Goal: Find specific page/section

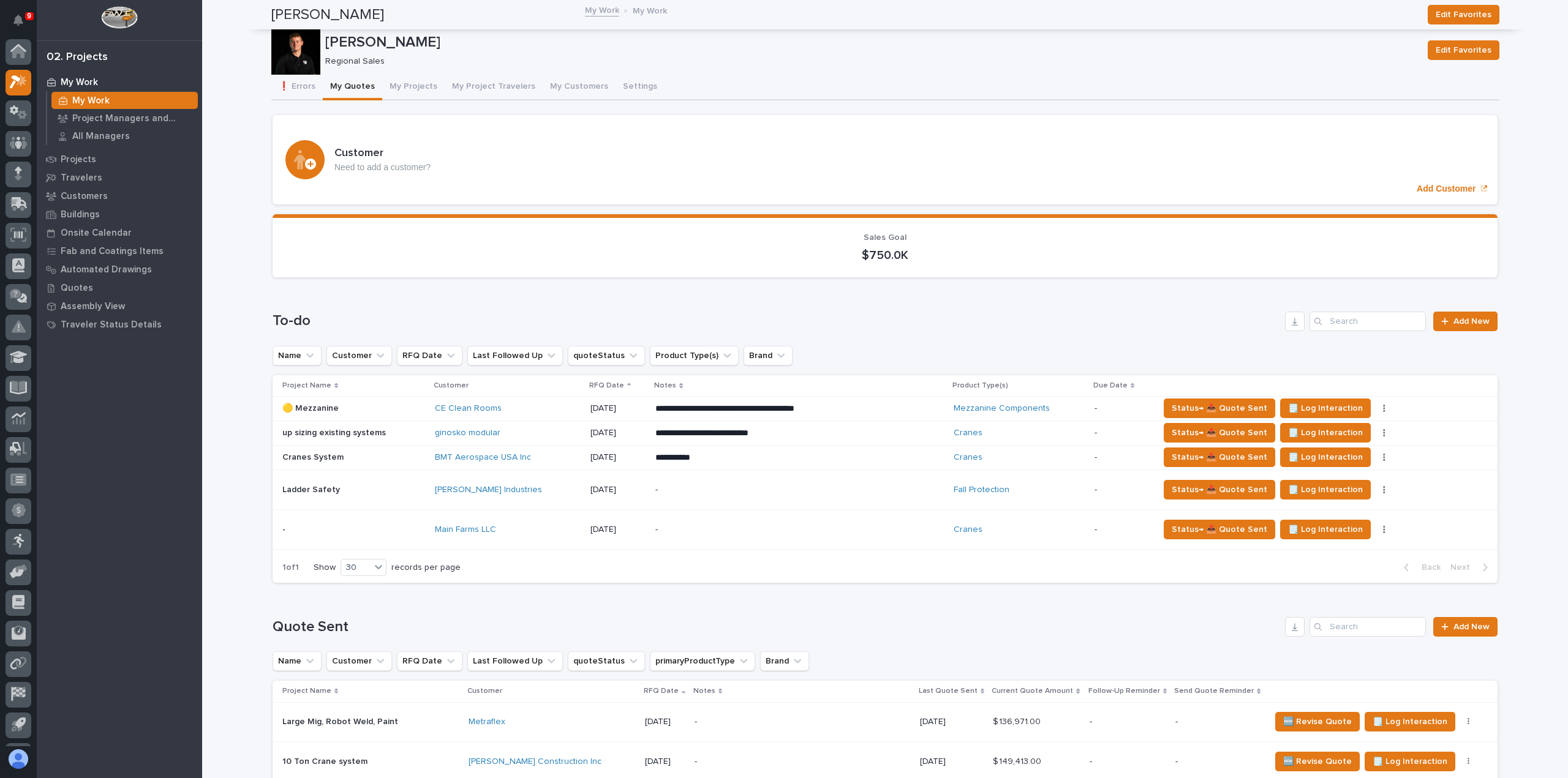
scroll to position [27, 0]
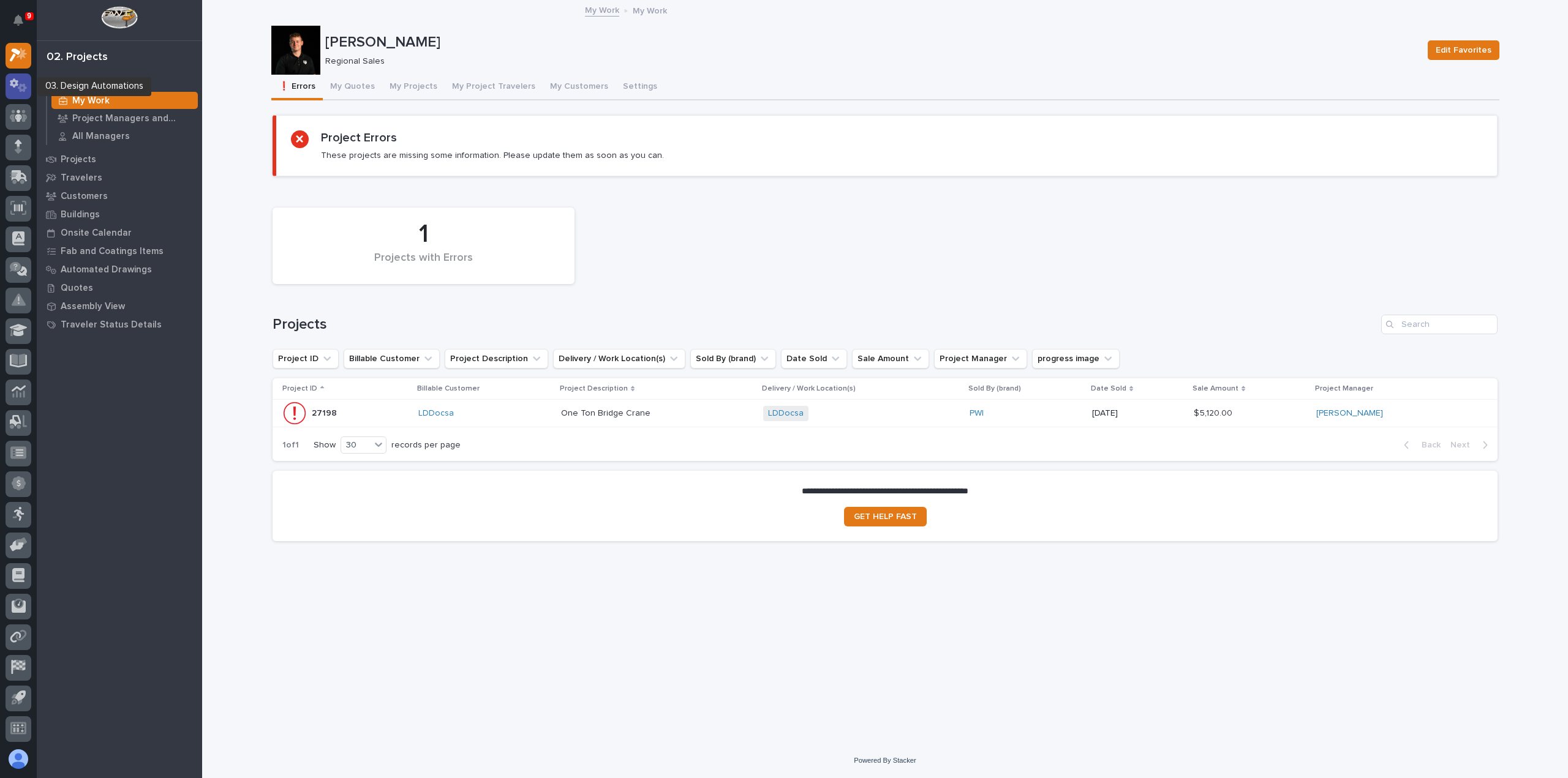
click at [23, 92] on icon at bounding box center [22, 88] width 9 height 9
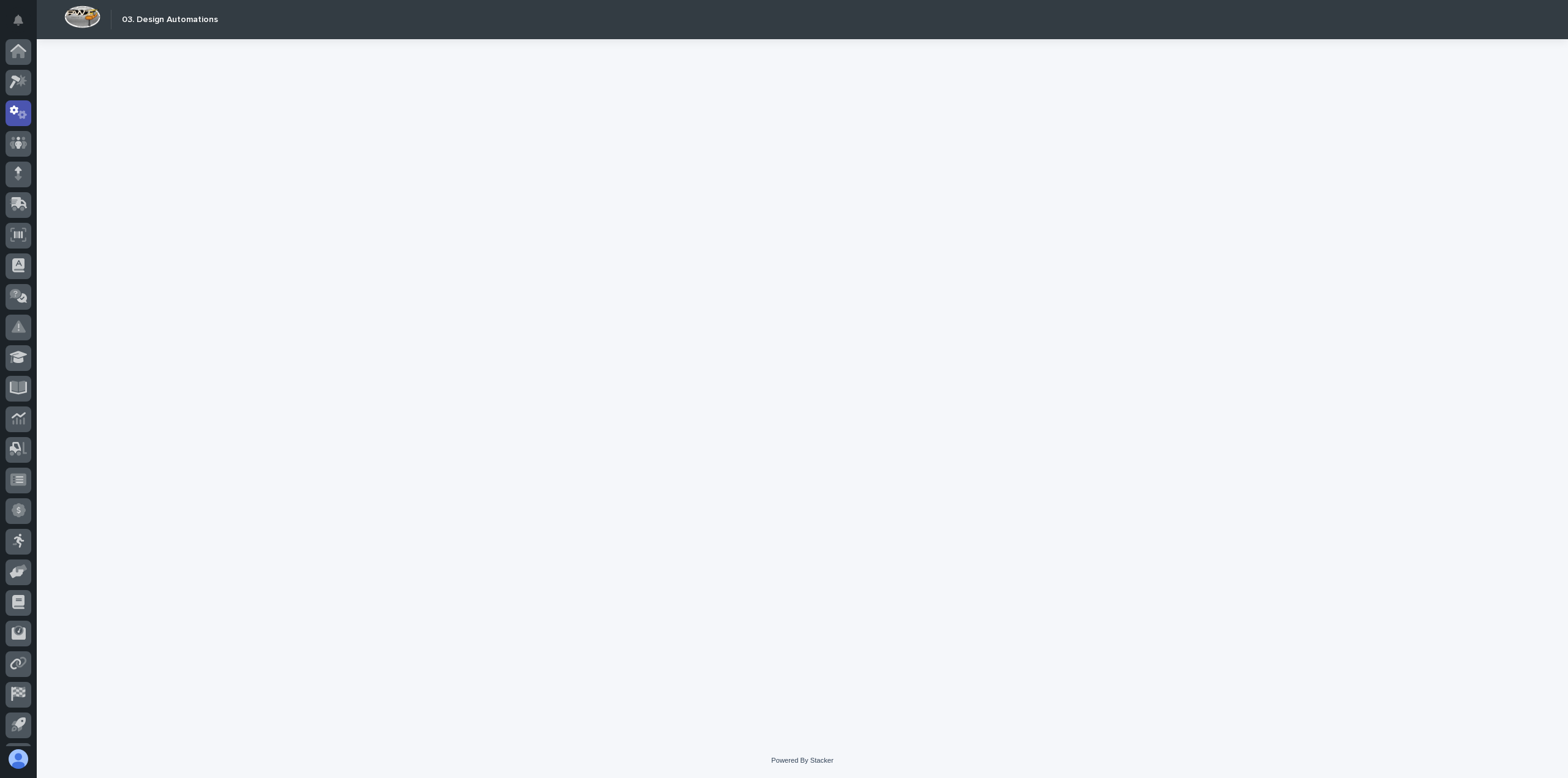
scroll to position [27, 0]
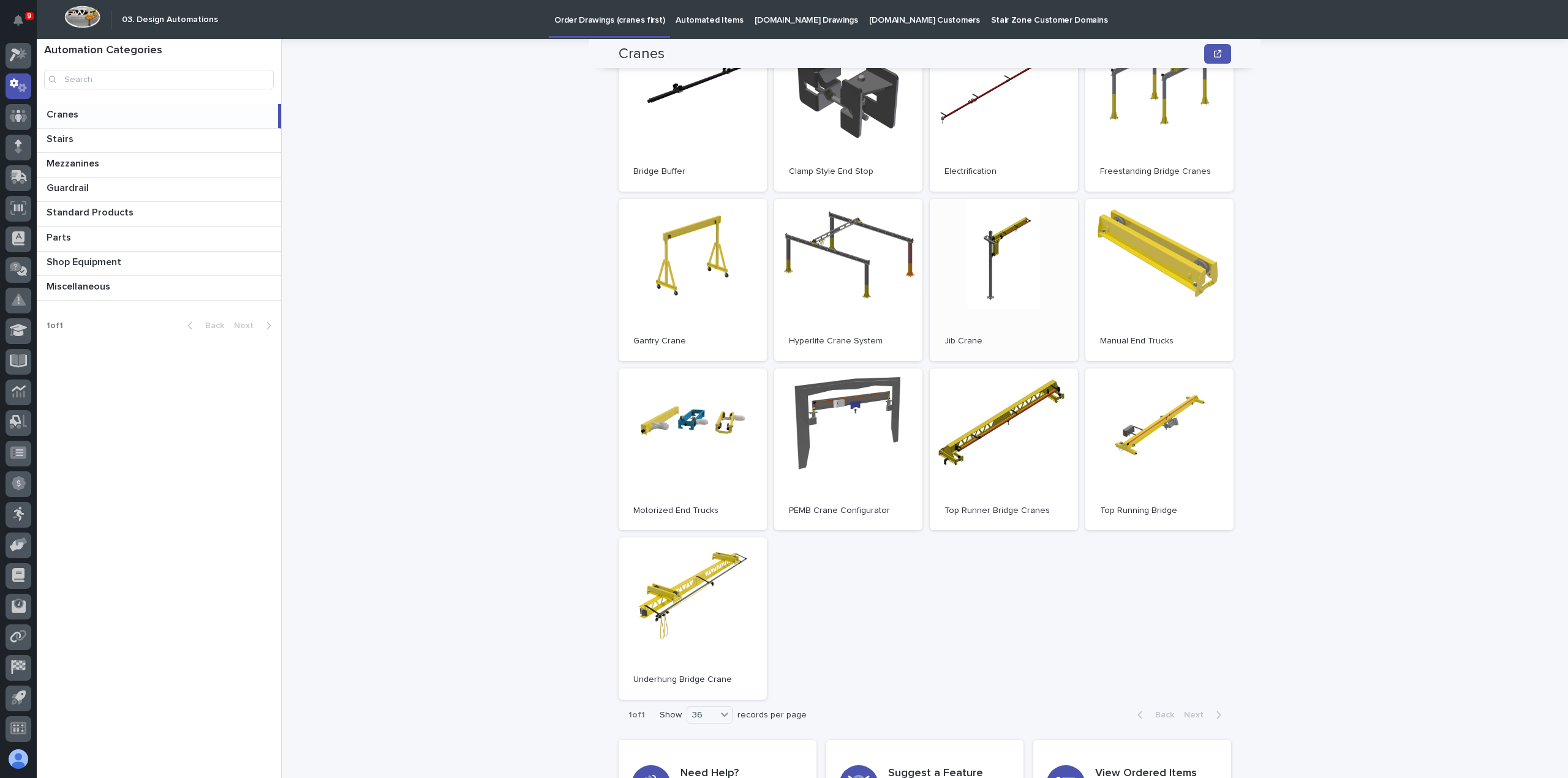
scroll to position [183, 0]
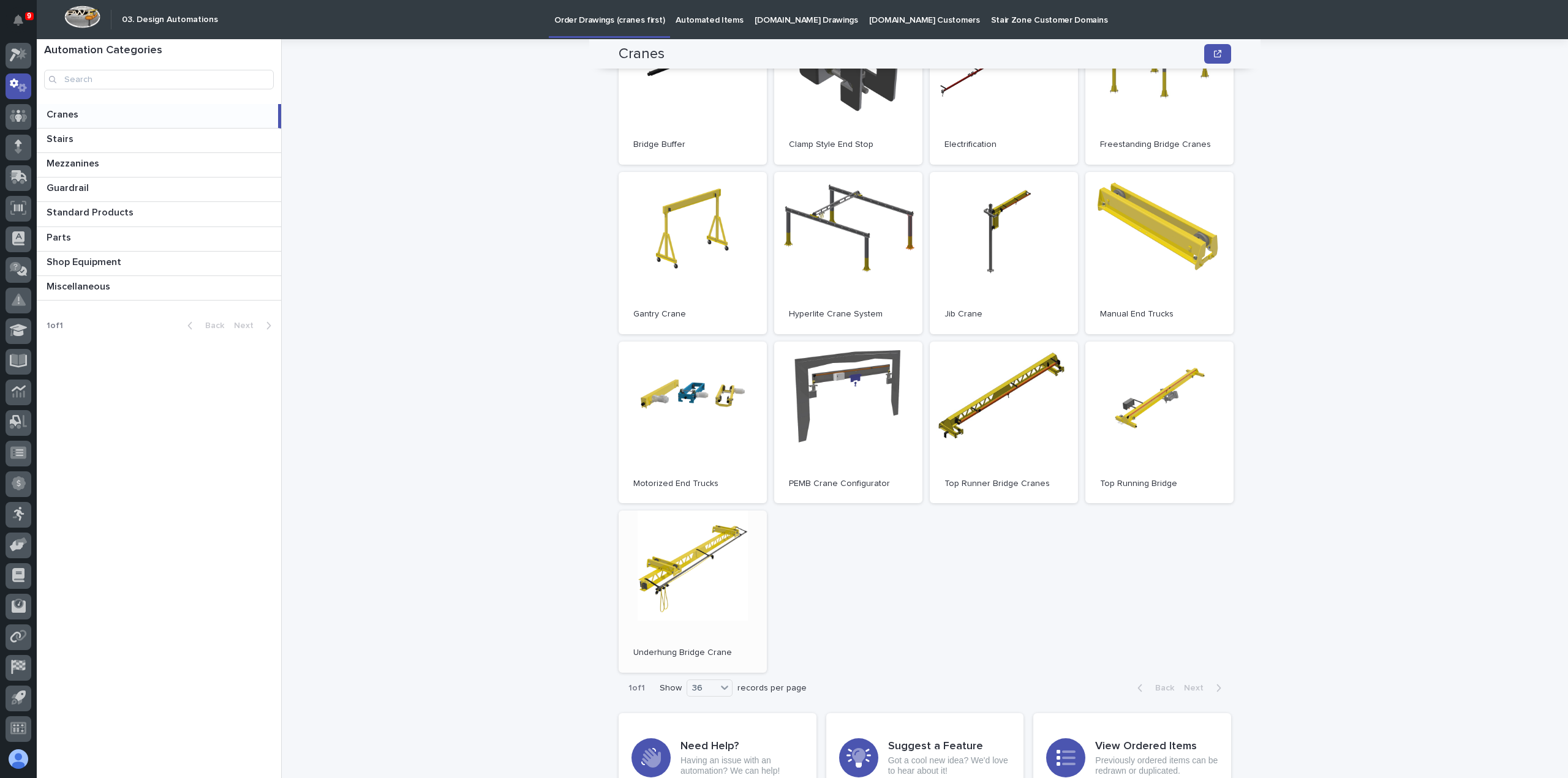
click at [718, 593] on link "Open" at bounding box center [693, 592] width 149 height 162
